Goal: Register for event/course

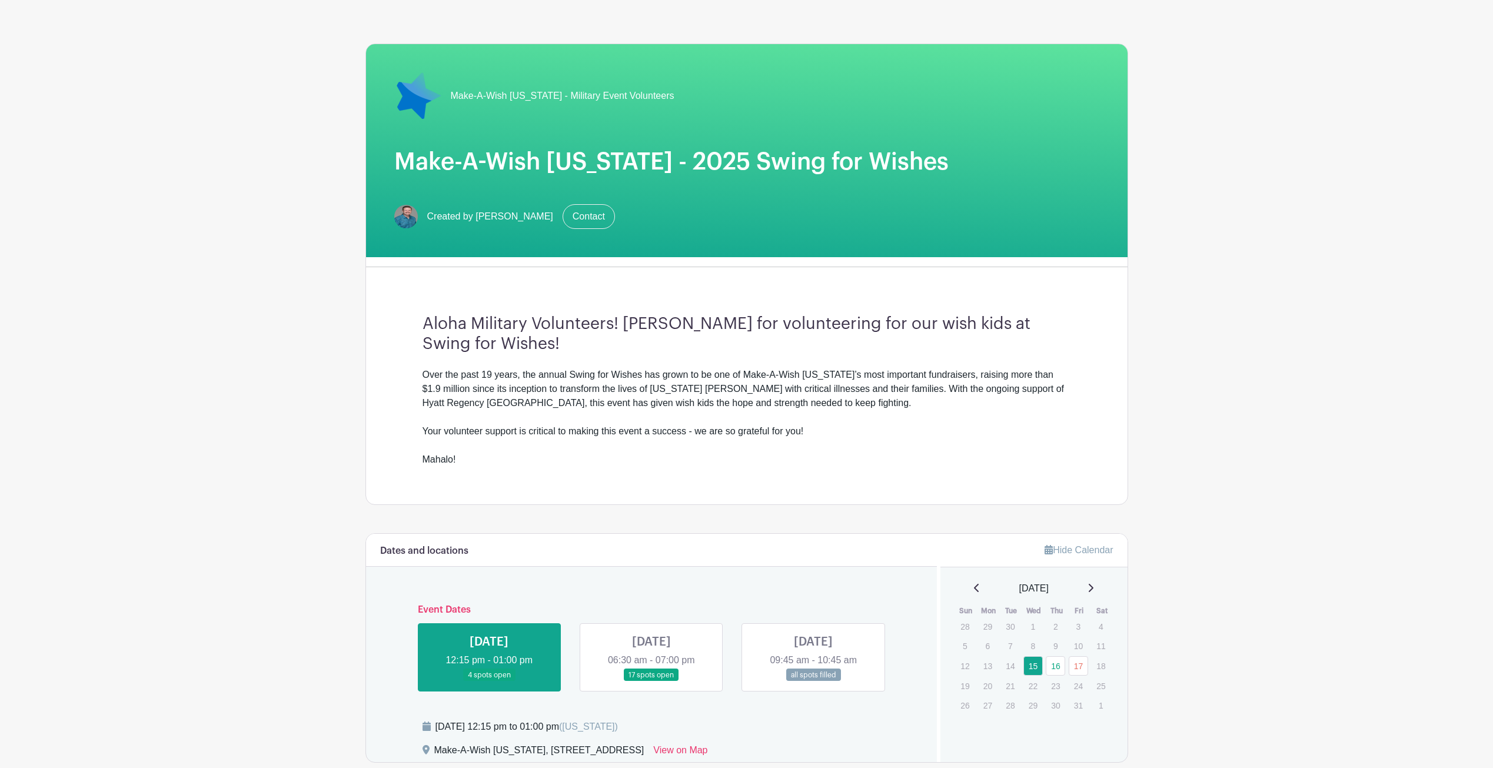
scroll to position [118, 0]
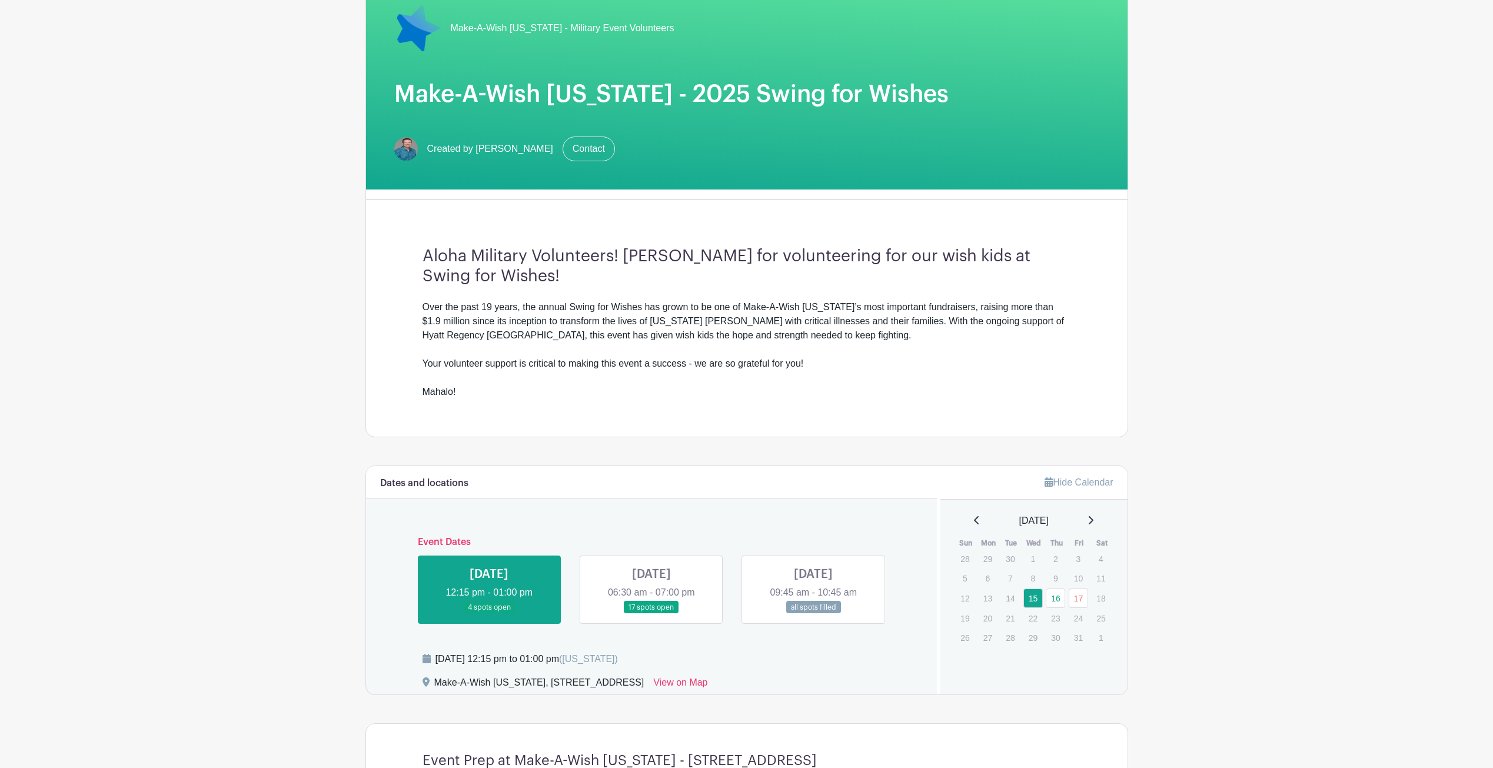
click at [652, 614] on link at bounding box center [652, 614] width 0 height 0
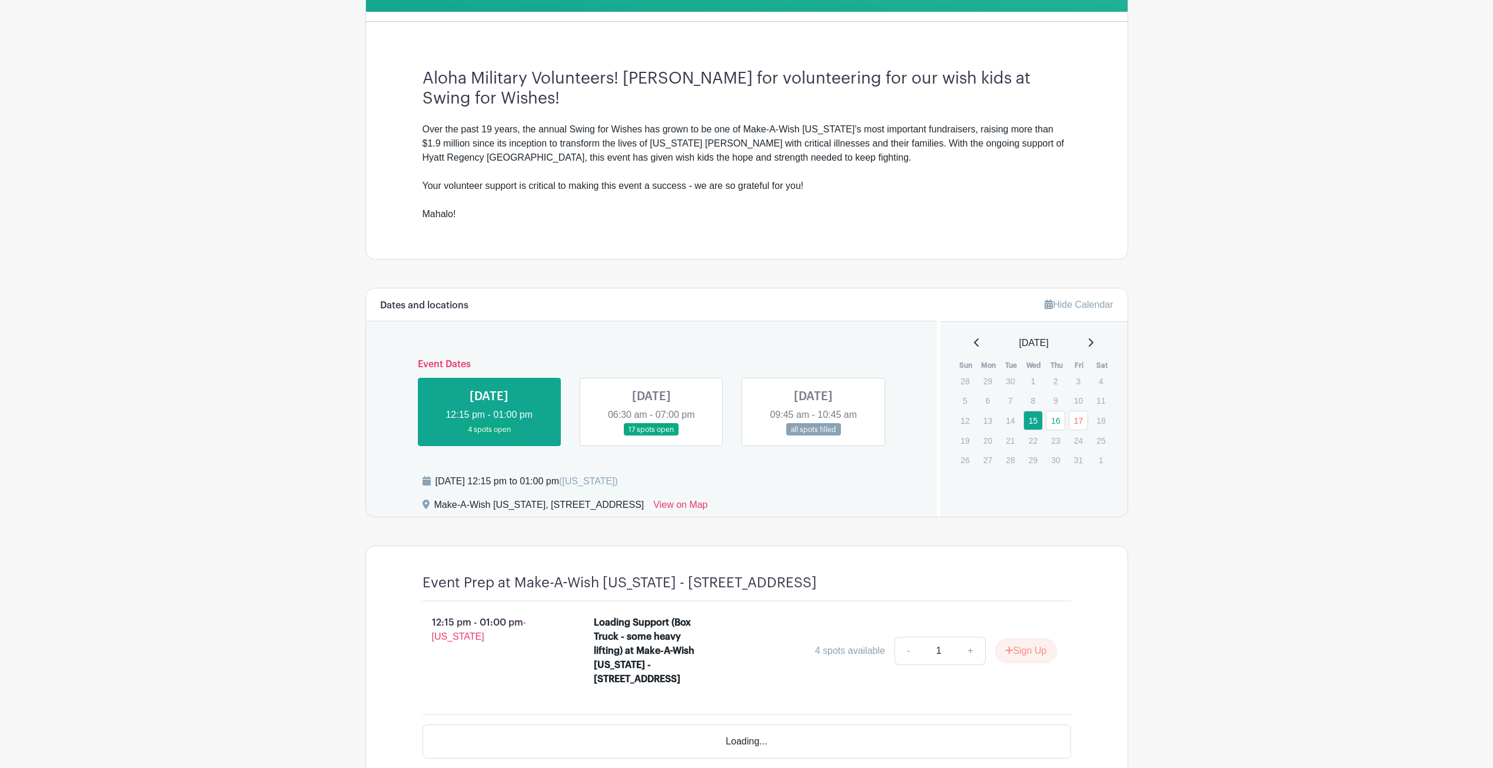
scroll to position [384, 0]
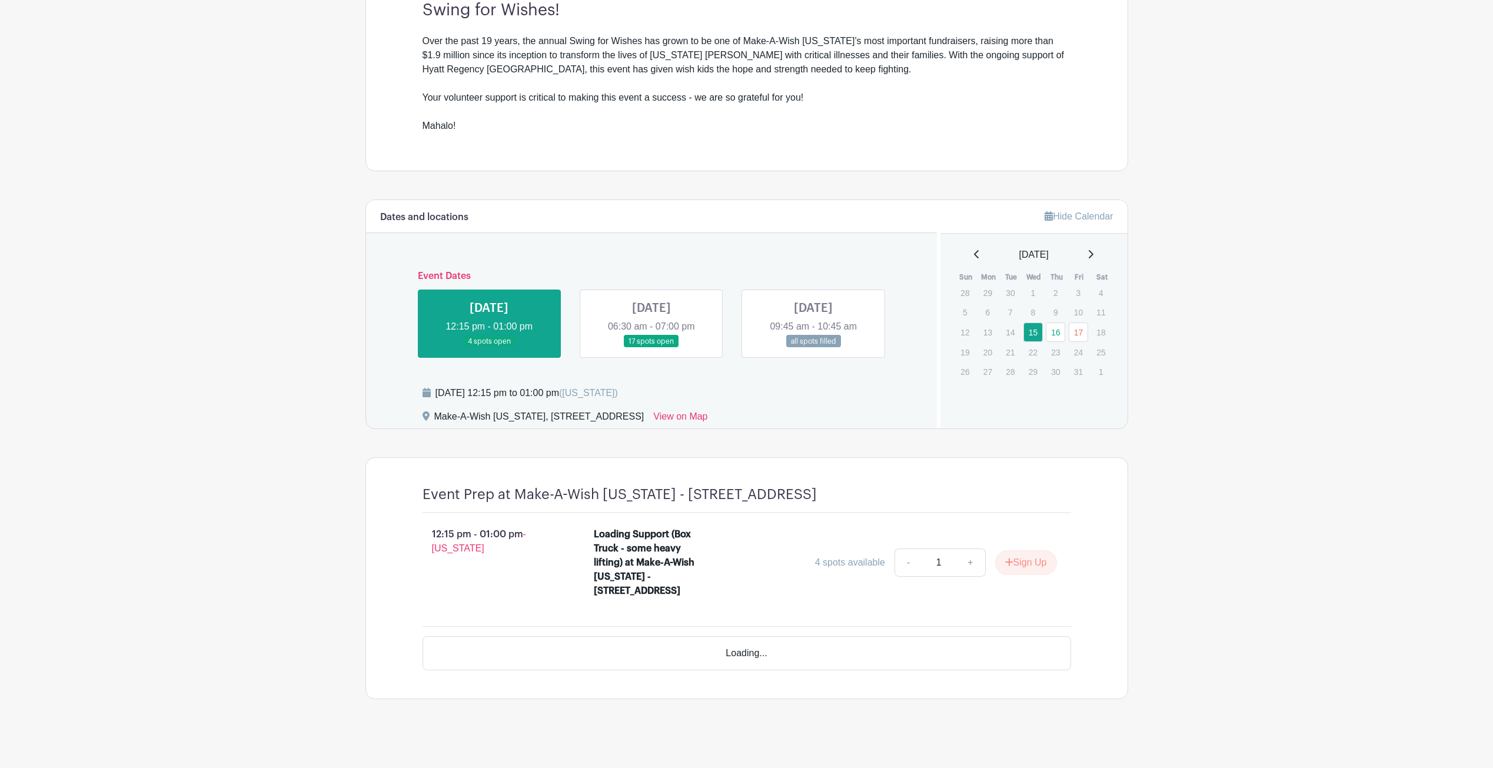
click at [652, 348] on link at bounding box center [652, 348] width 0 height 0
click at [813, 348] on link at bounding box center [813, 348] width 0 height 0
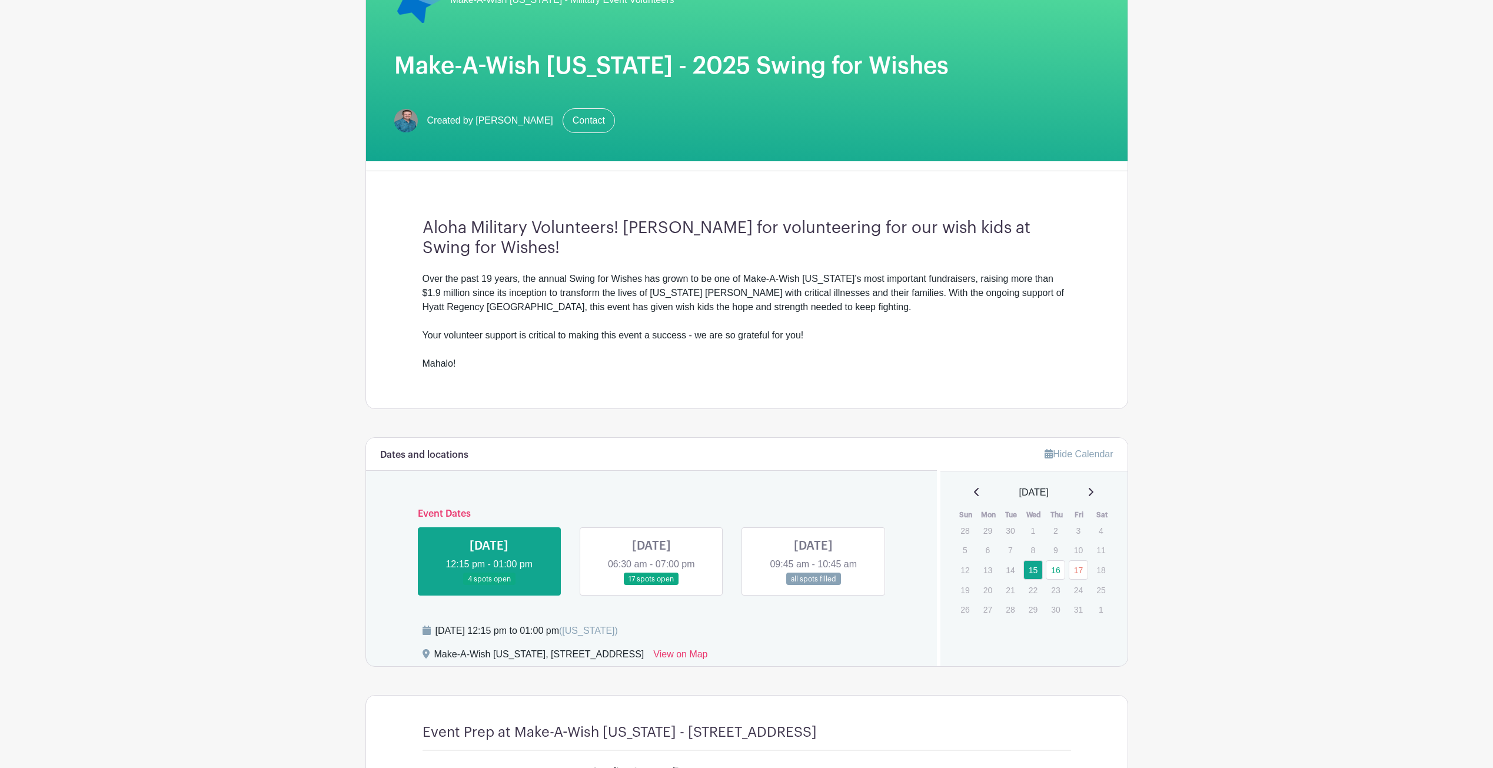
drag, startPoint x: 632, startPoint y: 534, endPoint x: 645, endPoint y: 513, distance: 24.8
click at [652, 586] on link at bounding box center [652, 586] width 0 height 0
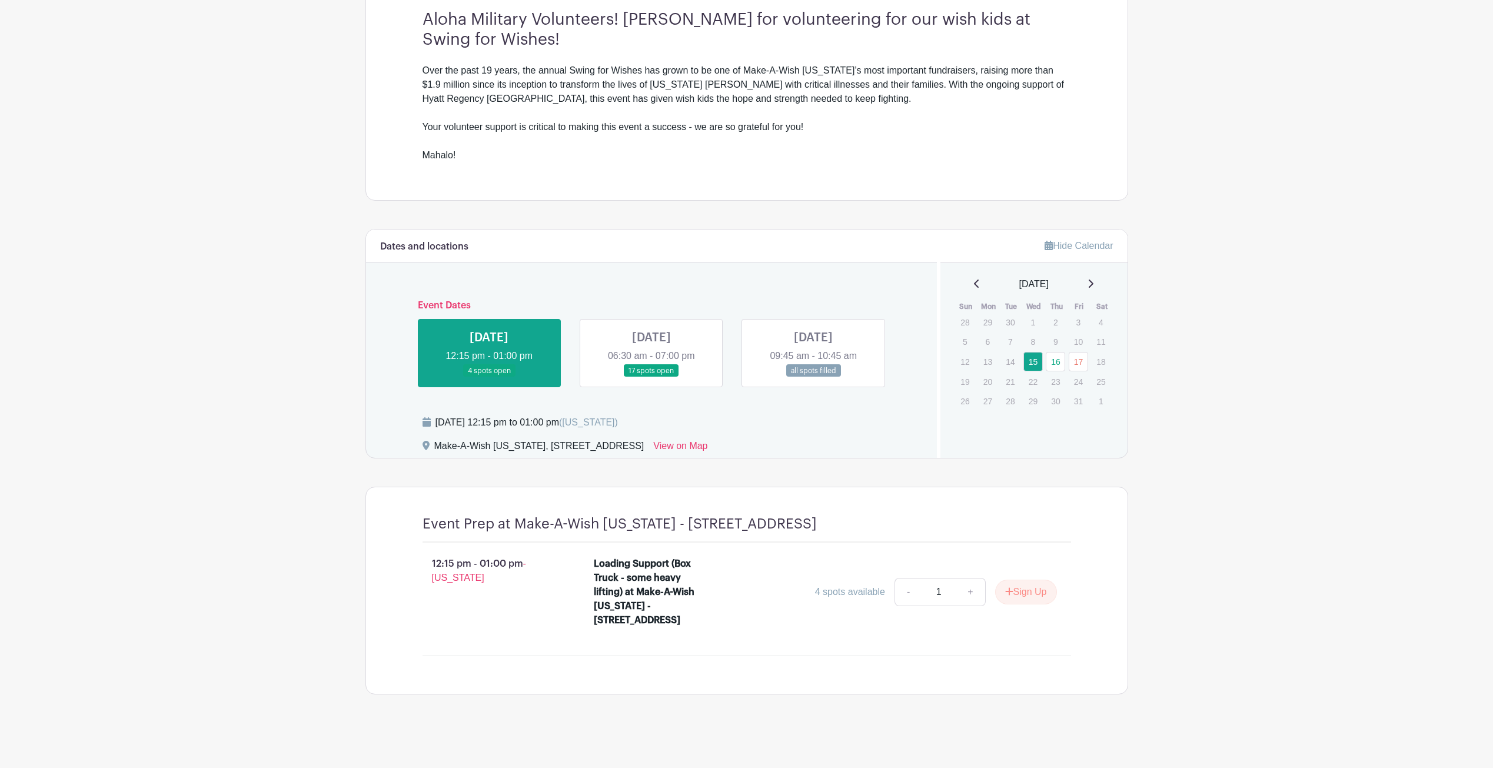
scroll to position [383, 0]
